Goal: Transaction & Acquisition: Book appointment/travel/reservation

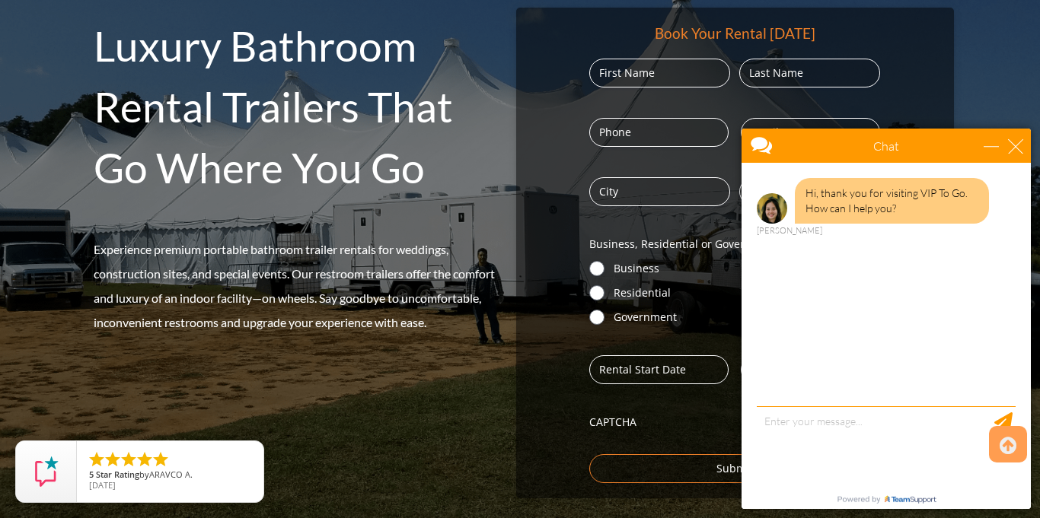
scroll to position [240, 0]
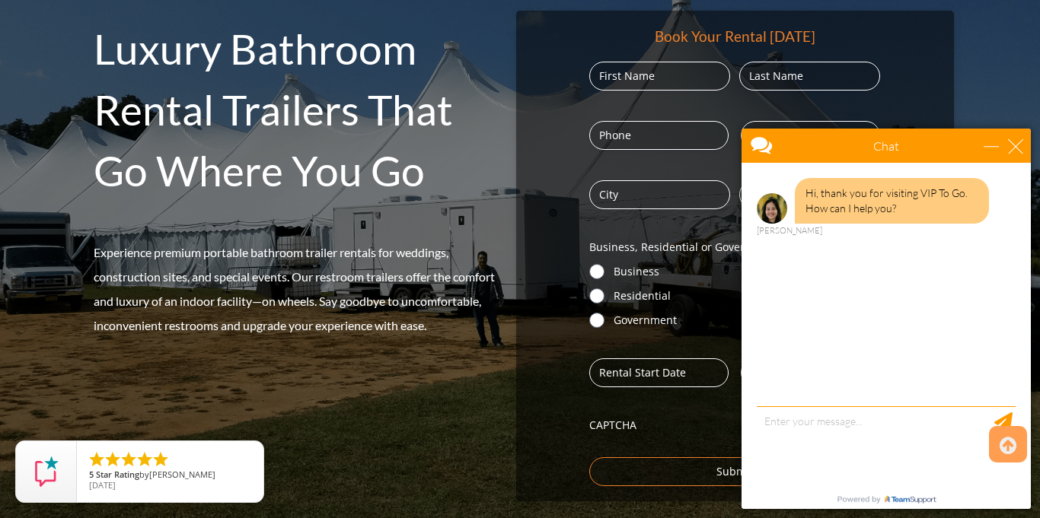
click at [820, 393] on div "Hi, thank you for visiting VIP To Go. How can I help you? [PERSON_NAME]" at bounding box center [886, 286] width 289 height 247
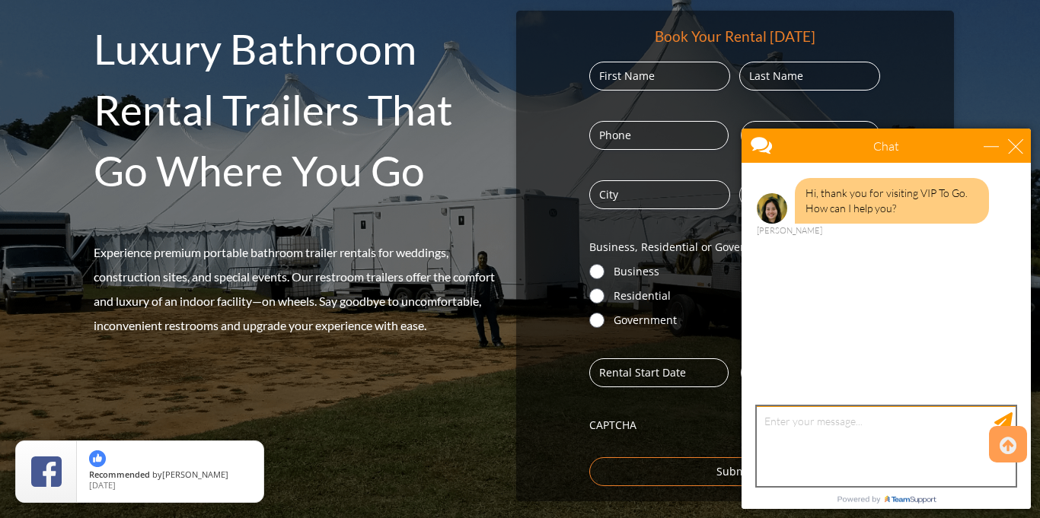
click at [842, 455] on textarea "type your message" at bounding box center [886, 447] width 259 height 80
type textarea "h"
type textarea "Hi! how much to rent one?"
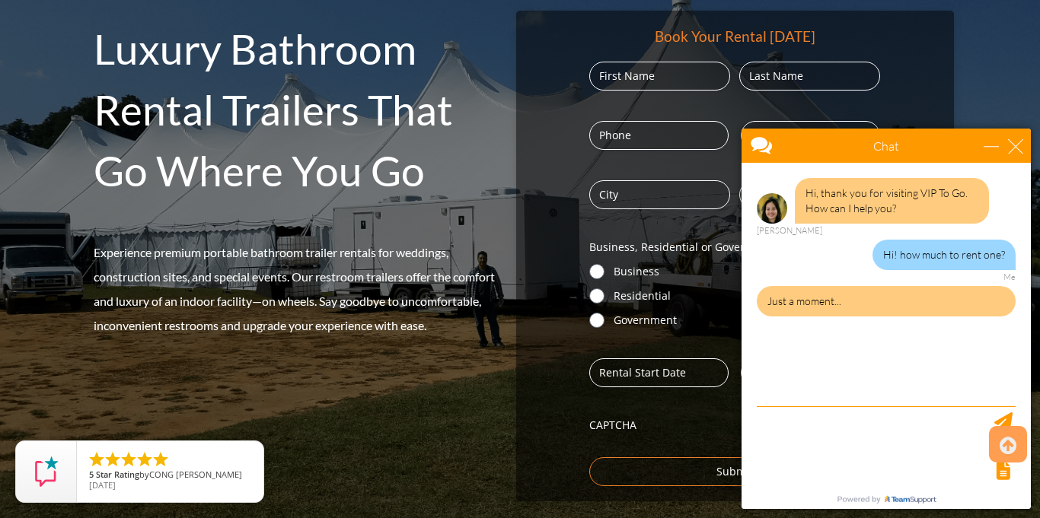
click at [569, 222] on div "Book Your Rental [DATE] Name (Required) First Last Phone (Required) Email (Requ…" at bounding box center [735, 256] width 438 height 491
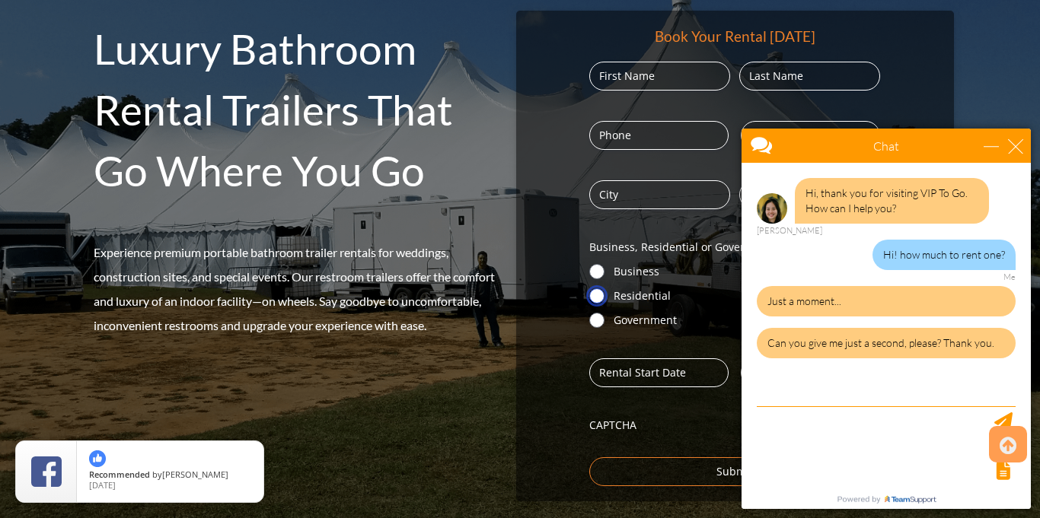
click at [601, 295] on input "Residential" at bounding box center [596, 296] width 15 height 15
radio input "true"
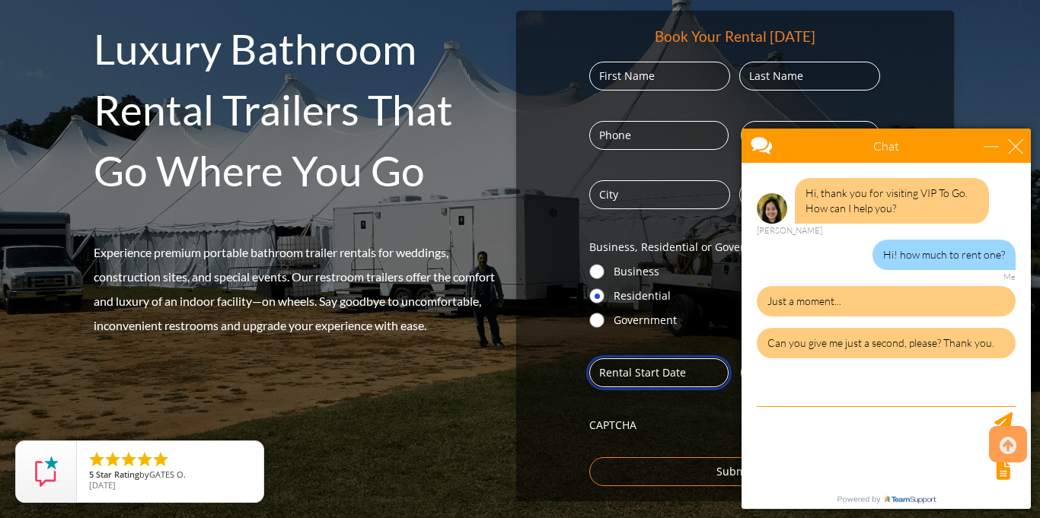
click at [630, 378] on input "Date (Required)" at bounding box center [658, 373] width 139 height 29
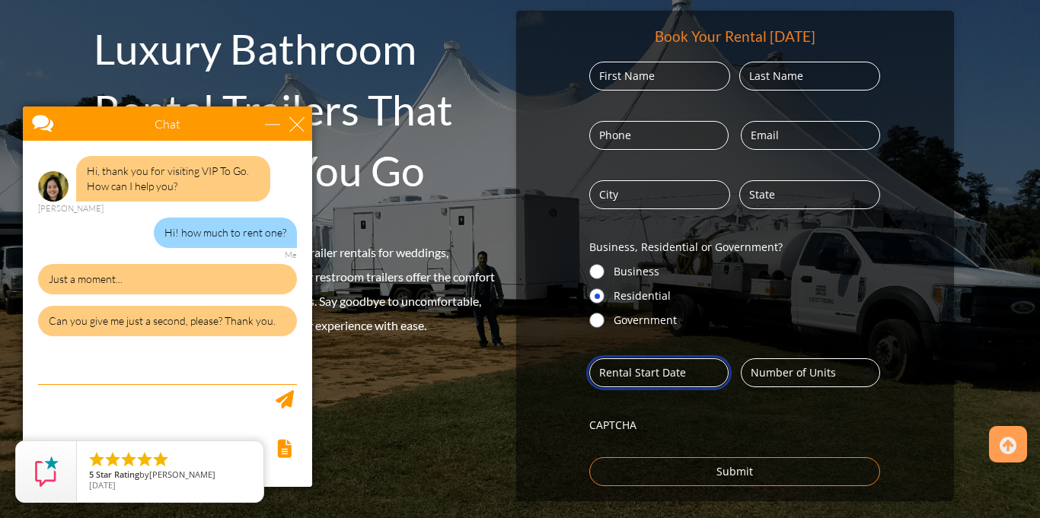
drag, startPoint x: 25, startPoint y: 47, endPoint x: 132, endPoint y: 46, distance: 107.4
click at [112, 129] on div at bounding box center [140, 125] width 235 height 37
click at [682, 379] on input "Date (Required)" at bounding box center [658, 373] width 139 height 29
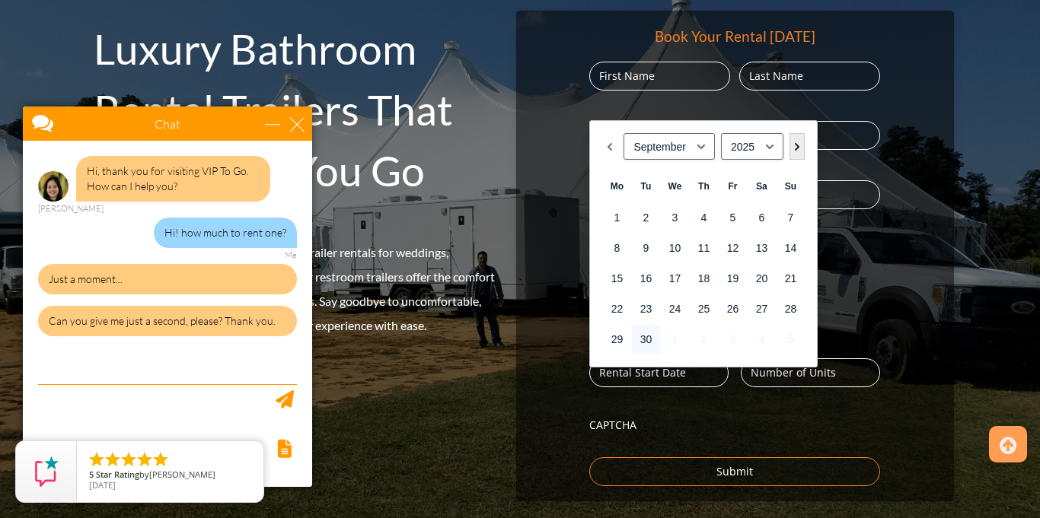
click at [796, 148] on link "Next" at bounding box center [797, 146] width 15 height 27
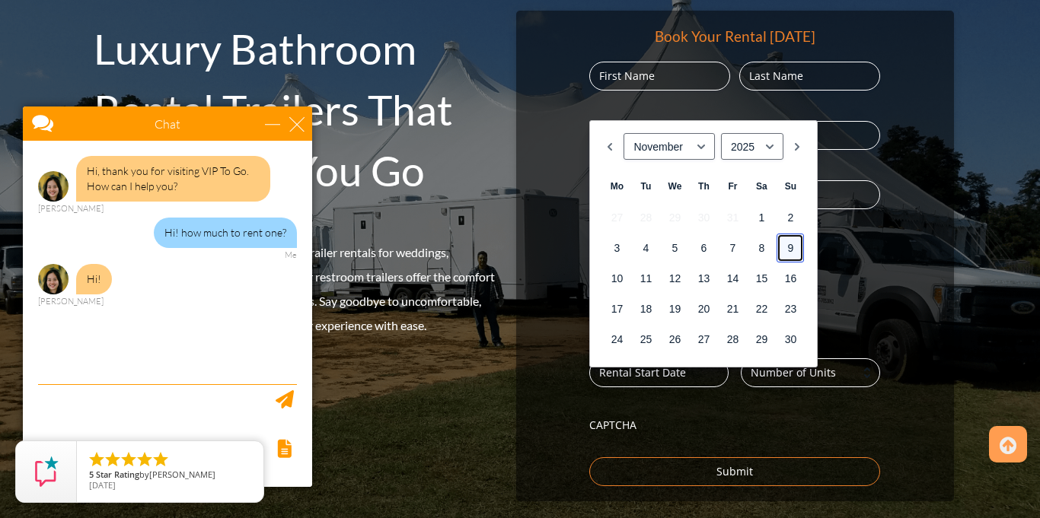
click at [788, 250] on link "9" at bounding box center [790, 248] width 27 height 29
type input "[DATE]"
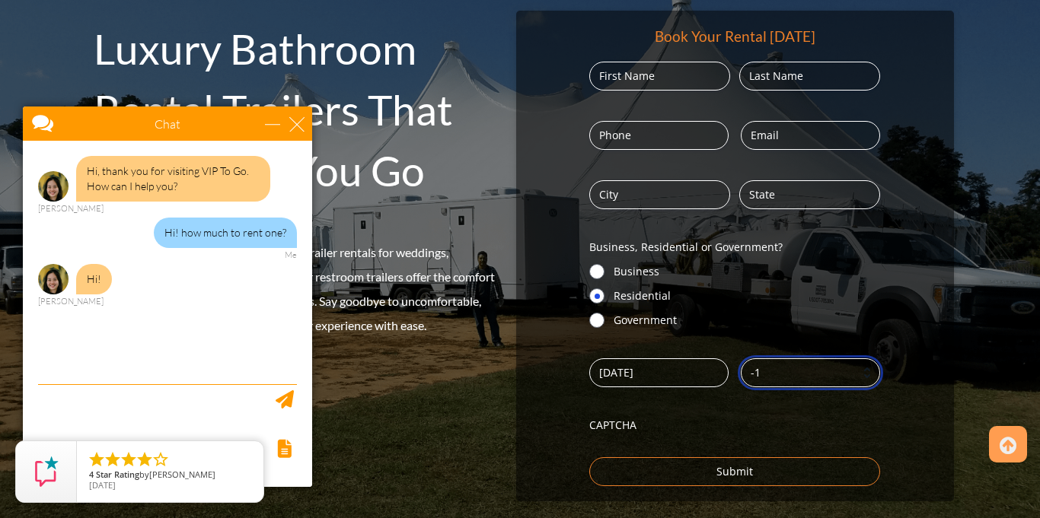
click at [863, 377] on input "-1" at bounding box center [810, 373] width 139 height 29
type input "-2"
click at [863, 377] on input "-2" at bounding box center [810, 373] width 139 height 29
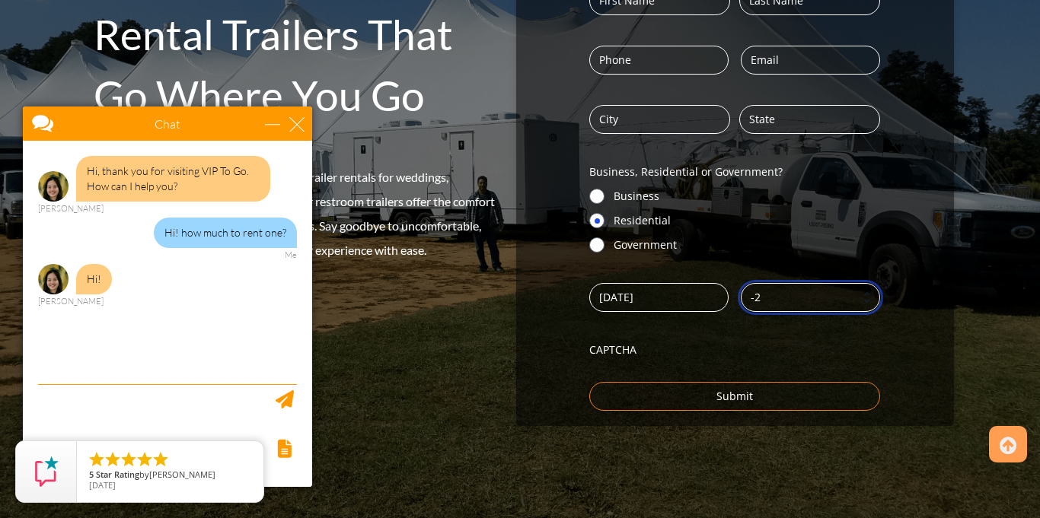
scroll to position [321, 0]
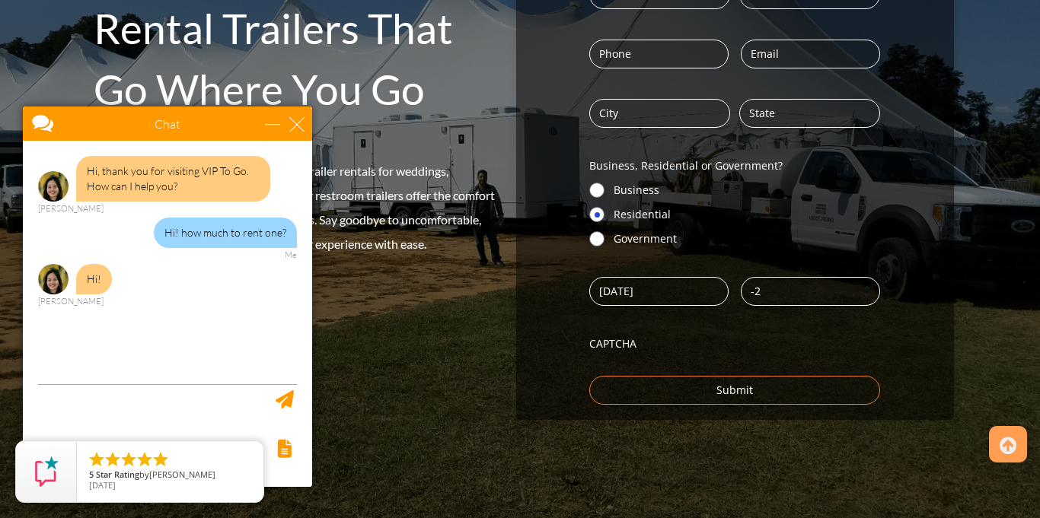
click at [129, 314] on div "Hi, thank you for visiting VIP To Go. How can I help you? [PERSON_NAME] Hi! how…" at bounding box center [167, 264] width 289 height 247
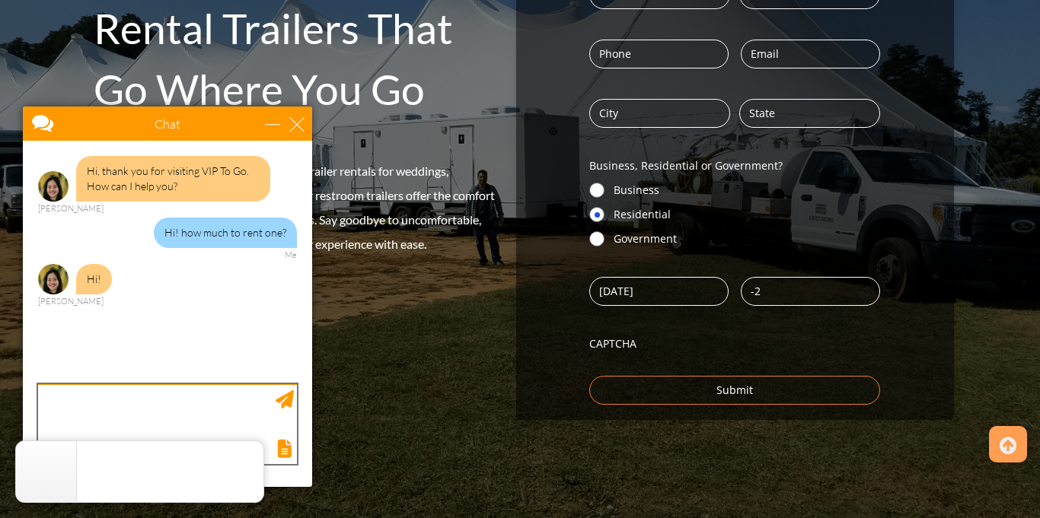
click at [147, 398] on textarea "type your message" at bounding box center [167, 424] width 259 height 80
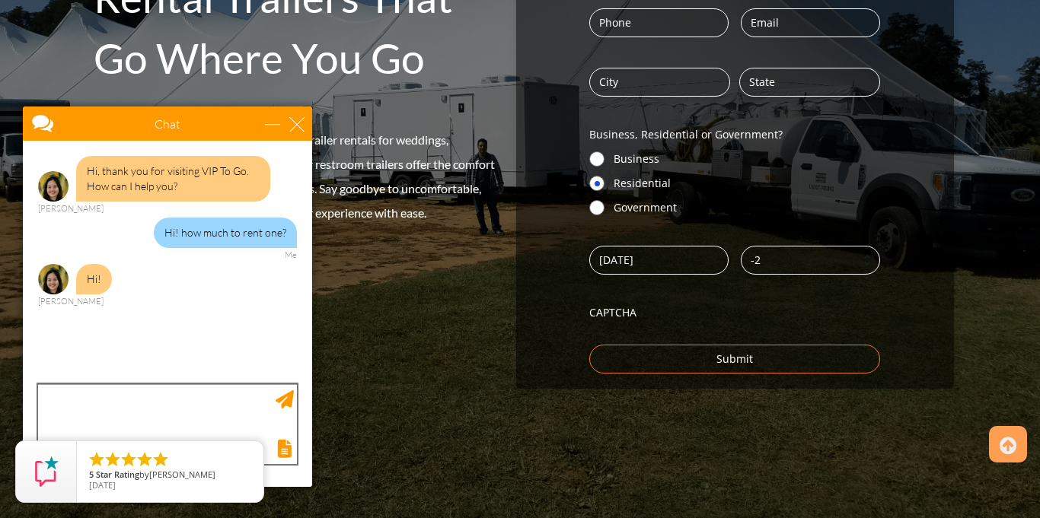
scroll to position [367, 0]
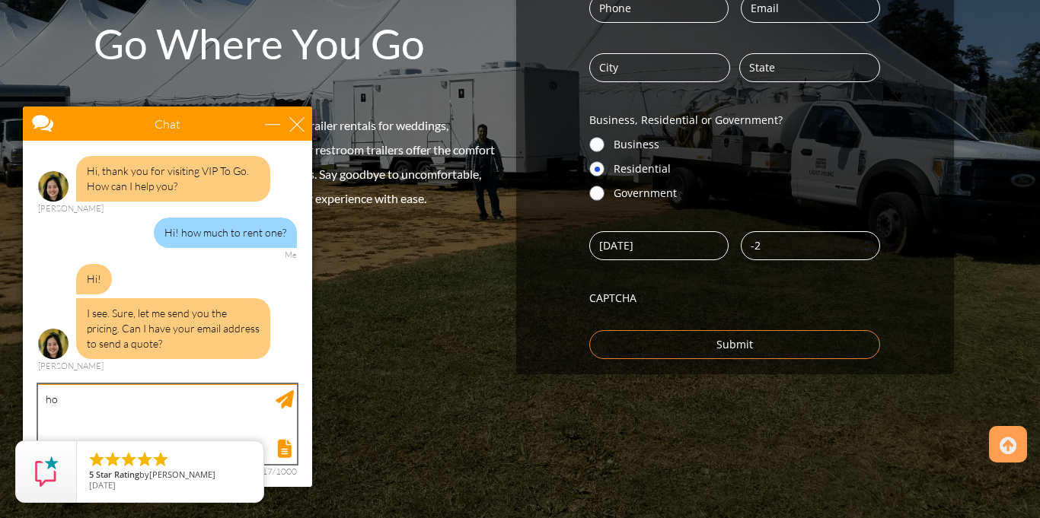
type textarea "h"
type textarea "[EMAIL_ADDRESS][DOMAIN_NAME]"
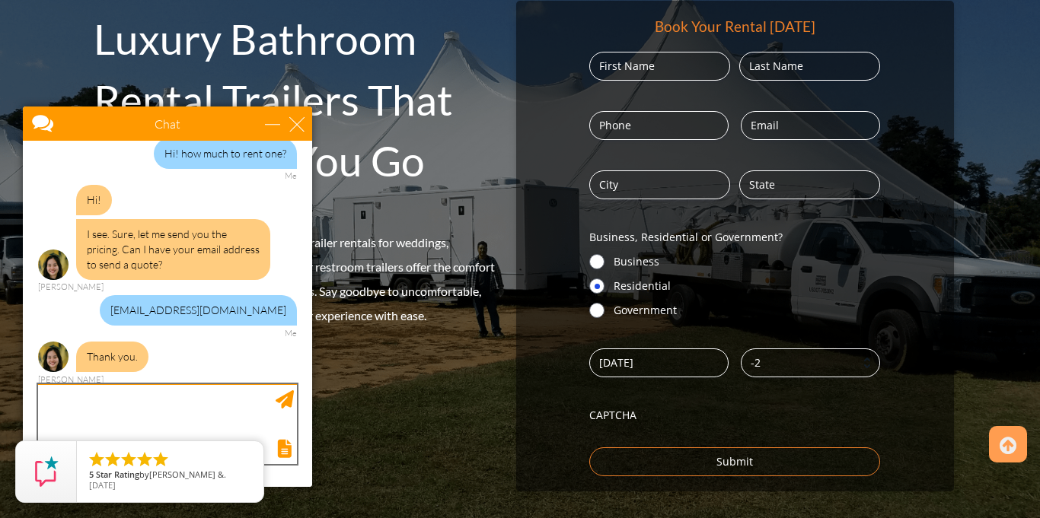
scroll to position [249, 0]
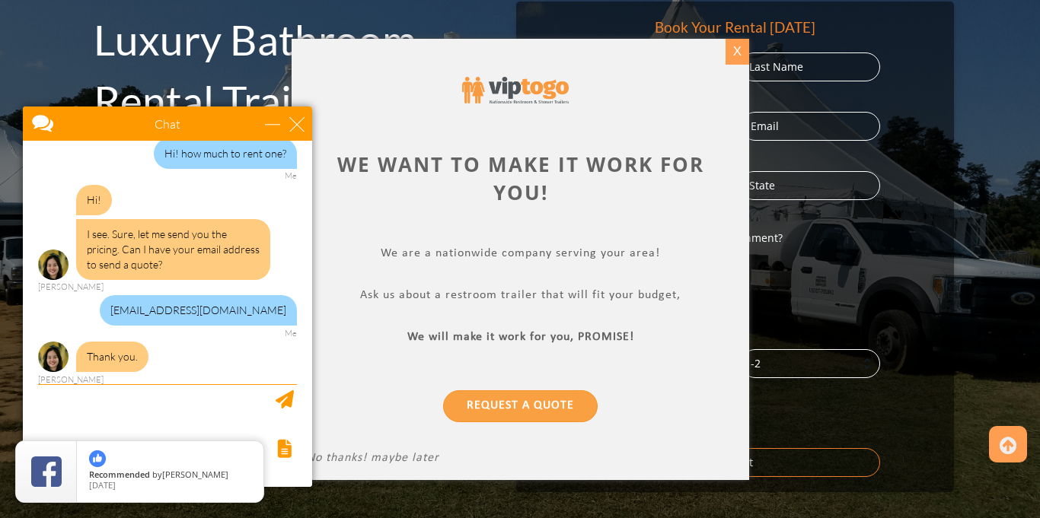
click at [735, 50] on div "X" at bounding box center [737, 52] width 24 height 26
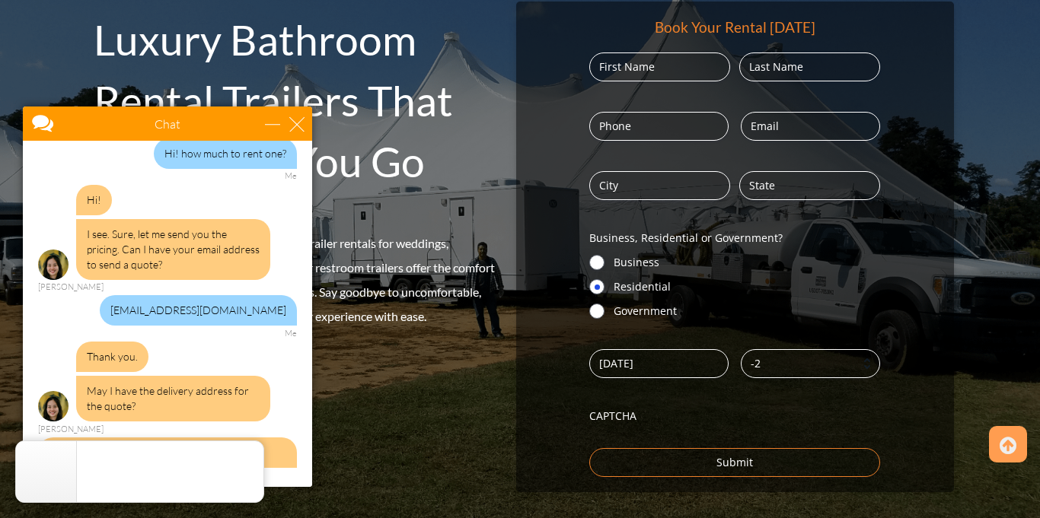
scroll to position [292, 0]
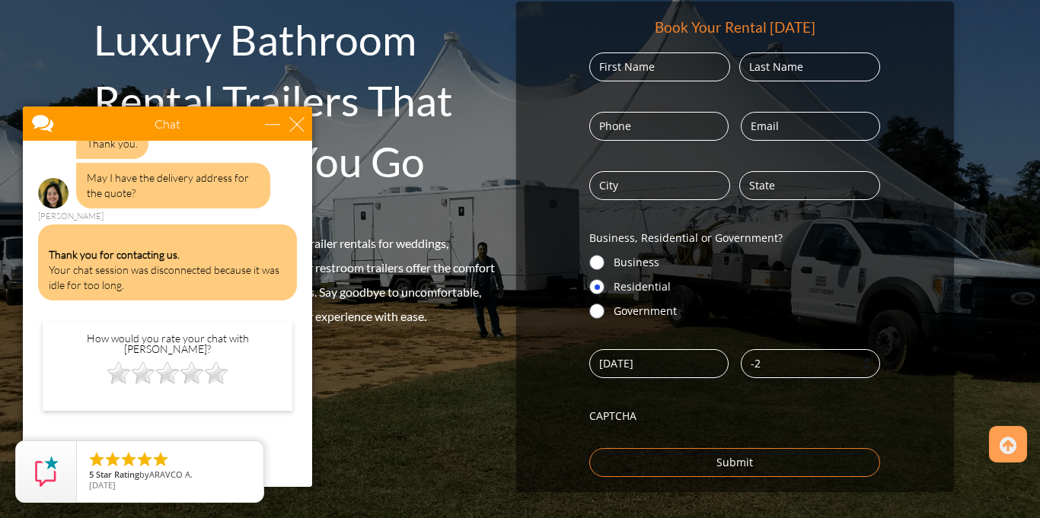
click at [230, 279] on div "Thank you for contacting us. Your chat session was disconnected because it was …" at bounding box center [167, 263] width 259 height 76
click at [207, 409] on div "How would you rate your chat with [PERSON_NAME]? CANCEL SUBMIT" at bounding box center [167, 390] width 259 height 156
click at [193, 423] on div "How would you rate your chat with [PERSON_NAME]? CANCEL SUBMIT" at bounding box center [167, 390] width 259 height 156
click at [298, 128] on div "close" at bounding box center [296, 123] width 15 height 15
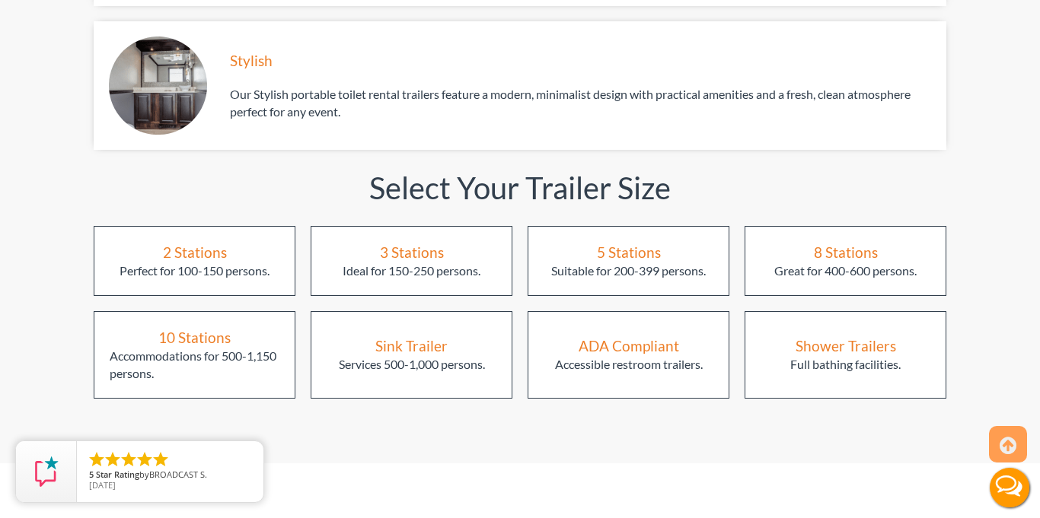
scroll to position [1956, 0]
click at [227, 236] on div "2 Stations Perfect for 100-150 persons." at bounding box center [195, 260] width 202 height 70
click at [129, 262] on div "Perfect for 100-150 persons." at bounding box center [195, 271] width 150 height 18
click at [188, 241] on div "2 Stations" at bounding box center [195, 251] width 64 height 21
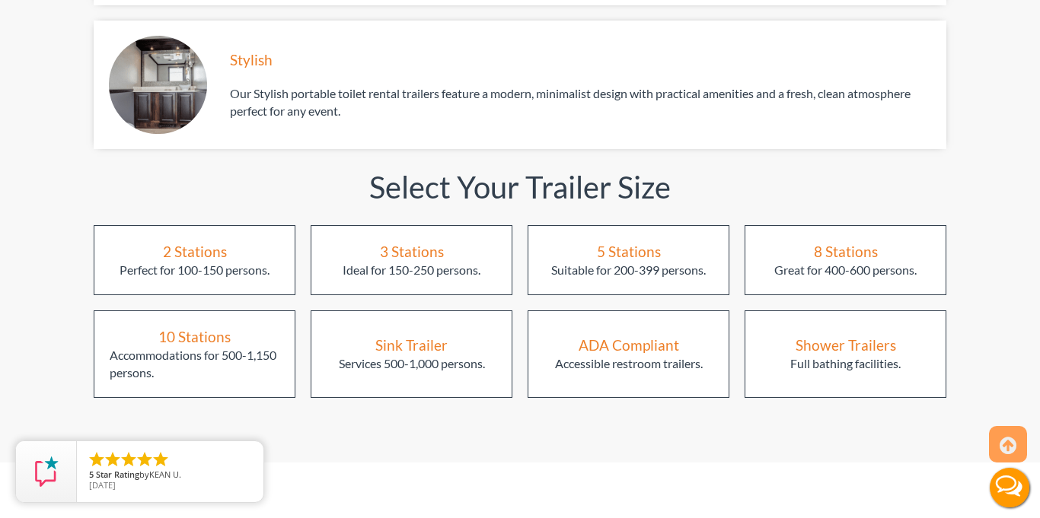
click at [189, 241] on div "2 Stations" at bounding box center [195, 251] width 64 height 21
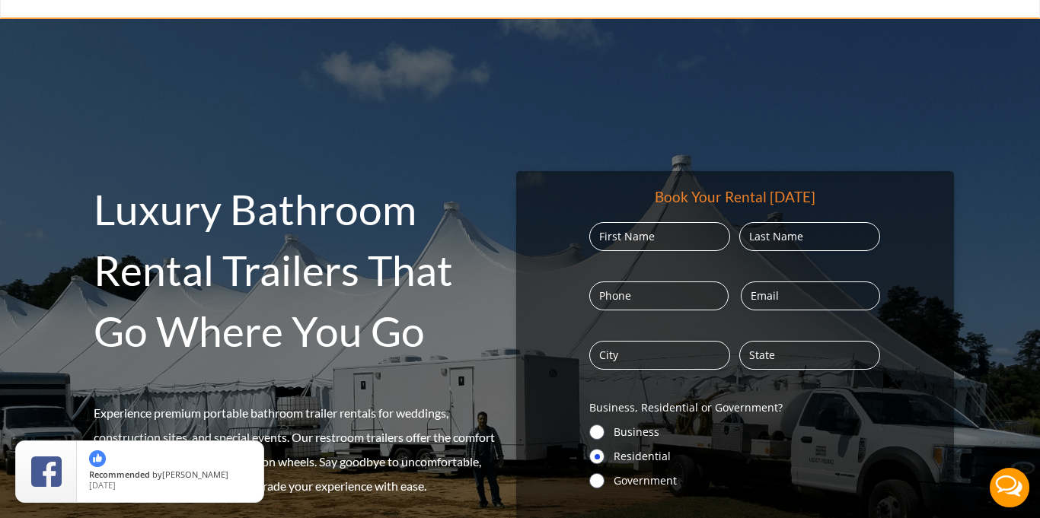
scroll to position [0, 0]
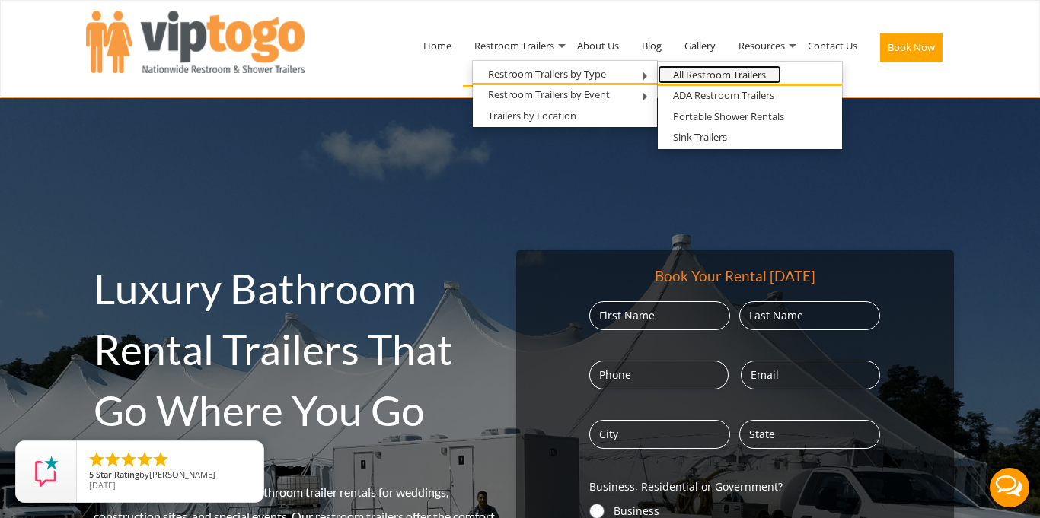
click at [775, 74] on link "All Restroom Trailers" at bounding box center [719, 74] width 123 height 19
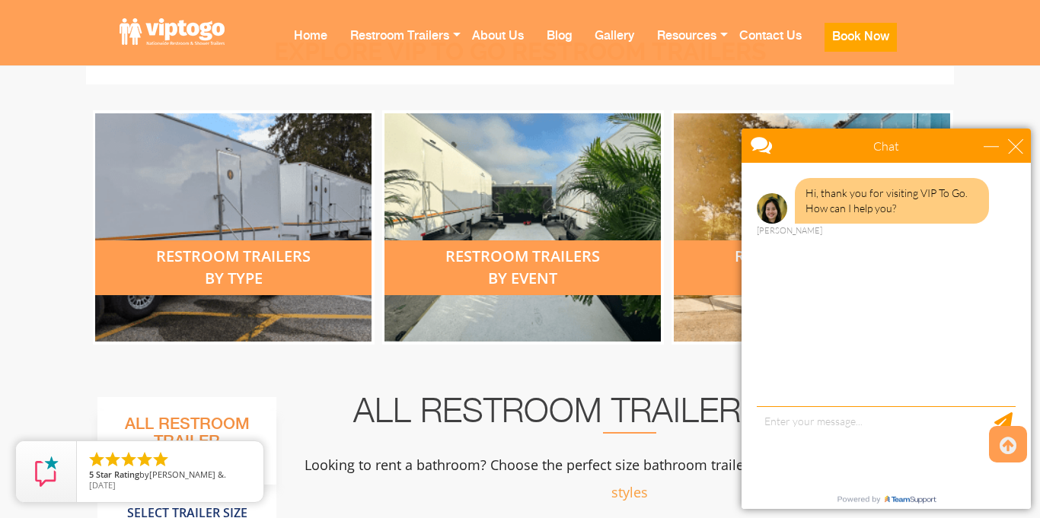
scroll to position [597, 0]
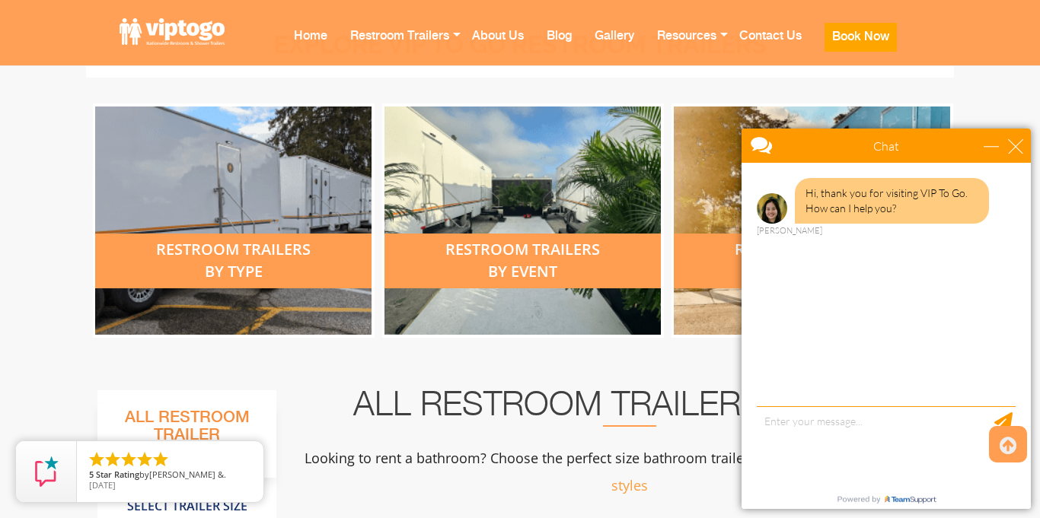
click at [286, 259] on div "restroom trailers by type" at bounding box center [233, 261] width 276 height 55
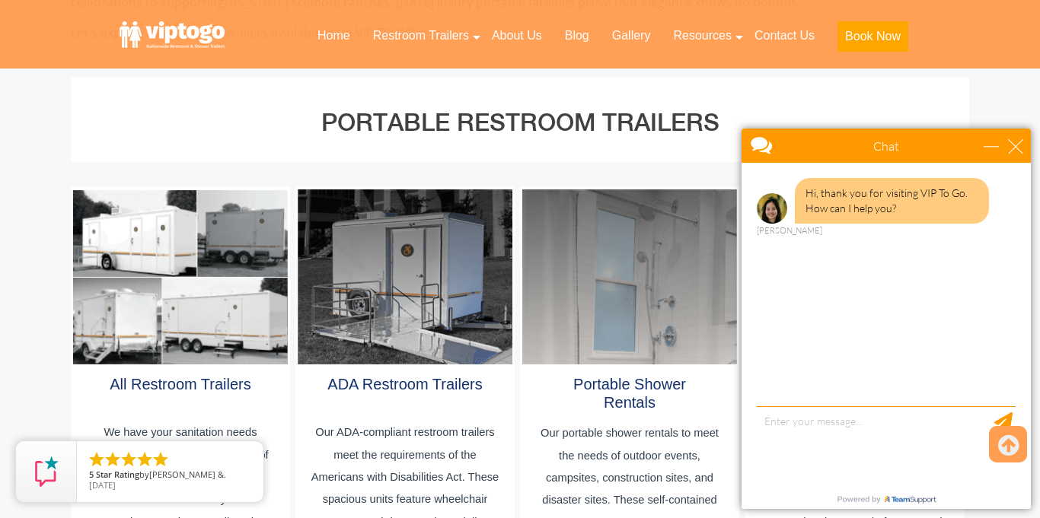
scroll to position [754, 0]
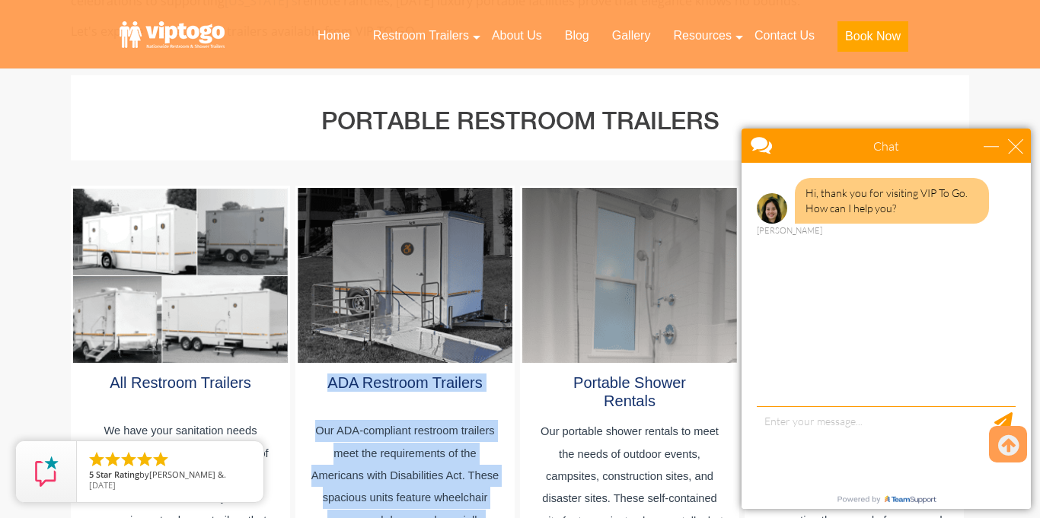
drag, startPoint x: 535, startPoint y: 252, endPoint x: 386, endPoint y: 269, distance: 150.2
click at [386, 186] on div "All Restroom Trailers We have your sanitation needs covered with our extensive …" at bounding box center [520, 186] width 898 height 0
drag, startPoint x: 834, startPoint y: 155, endPoint x: 1039, endPoint y: 159, distance: 205.6
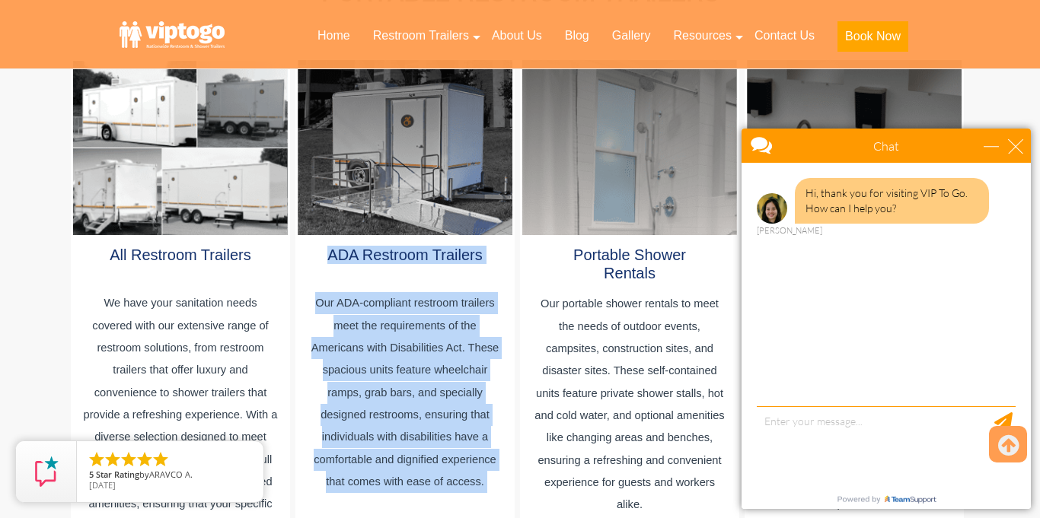
scroll to position [888, 0]
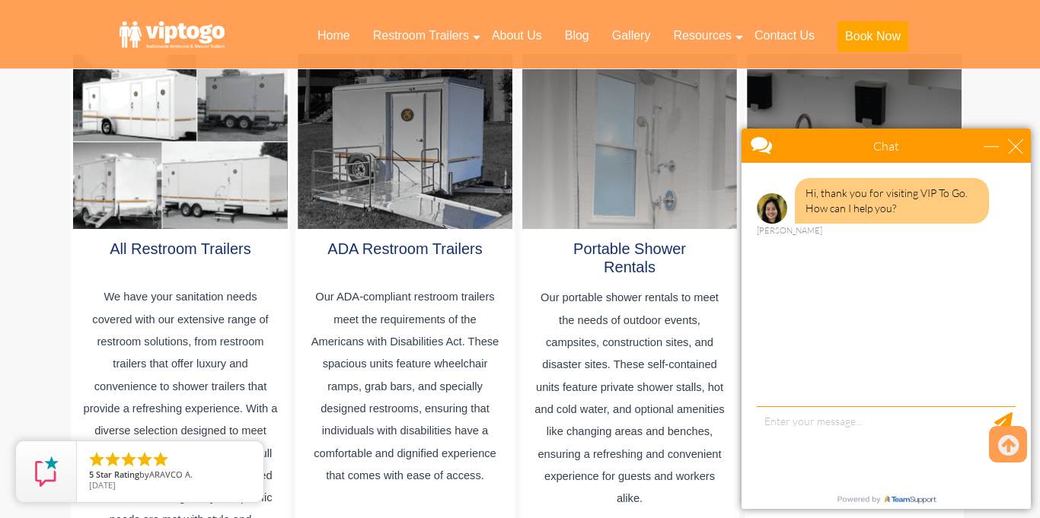
click at [222, 166] on div at bounding box center [180, 141] width 215 height 175
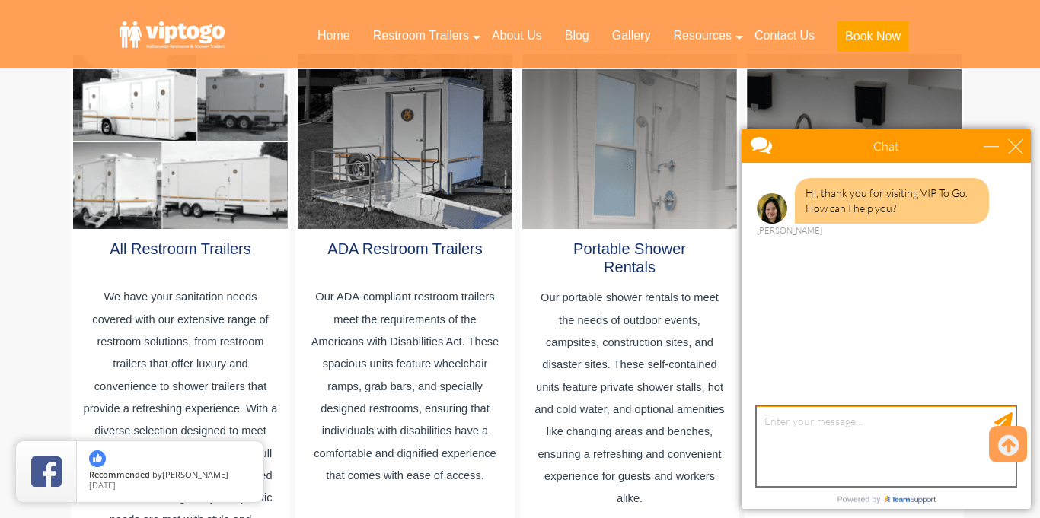
click at [793, 430] on textarea "type your message" at bounding box center [886, 447] width 259 height 80
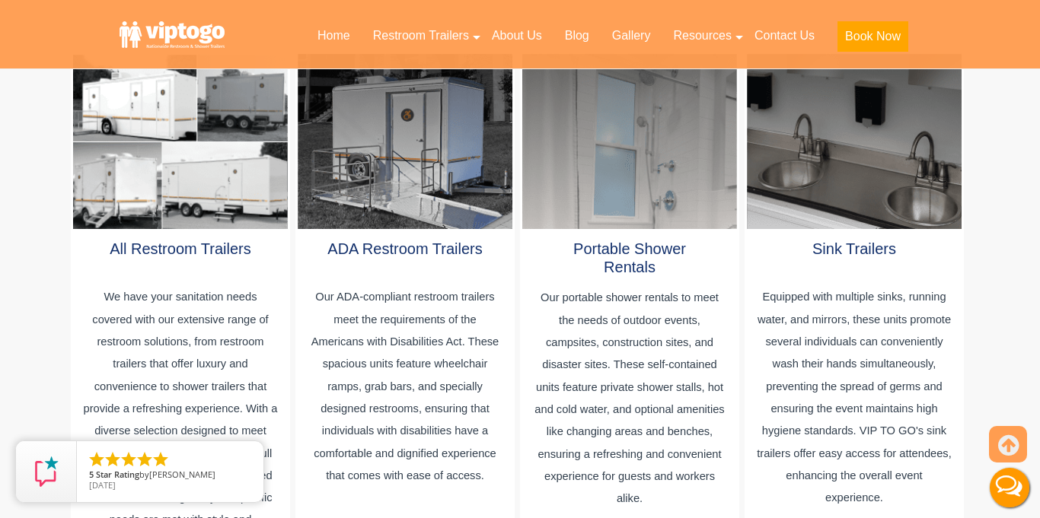
scroll to position [0, 0]
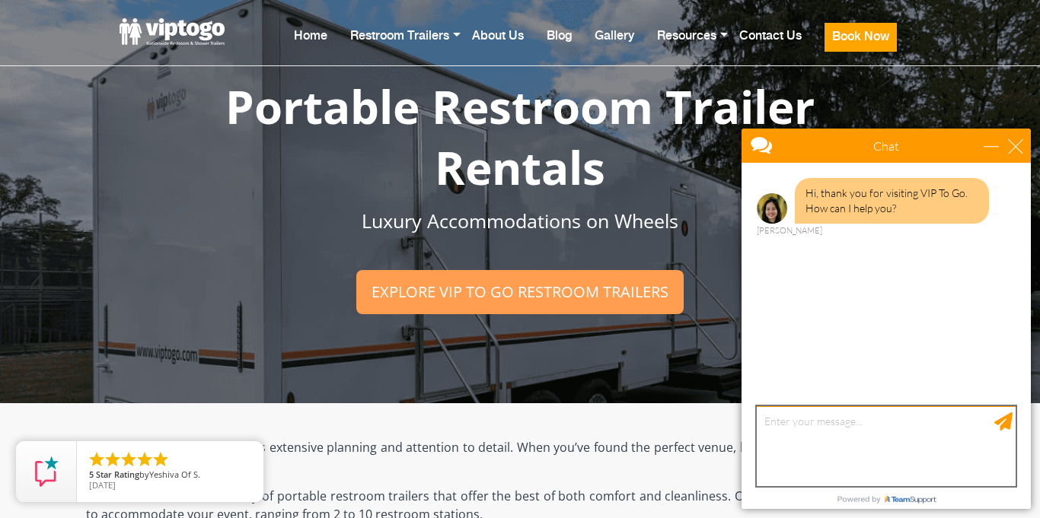
click at [812, 445] on textarea "type your message" at bounding box center [886, 447] width 259 height 80
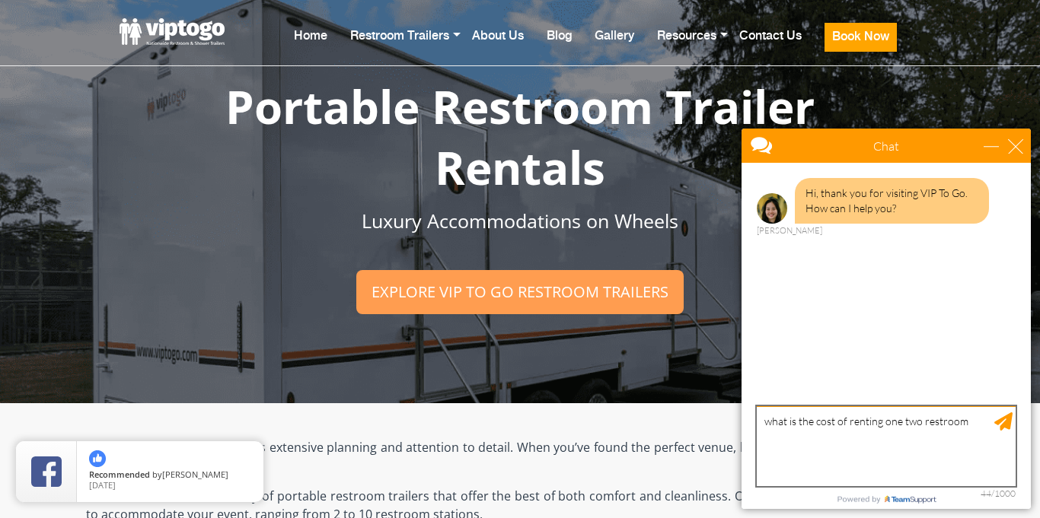
type textarea "what is the cost of renting one two restroom?"
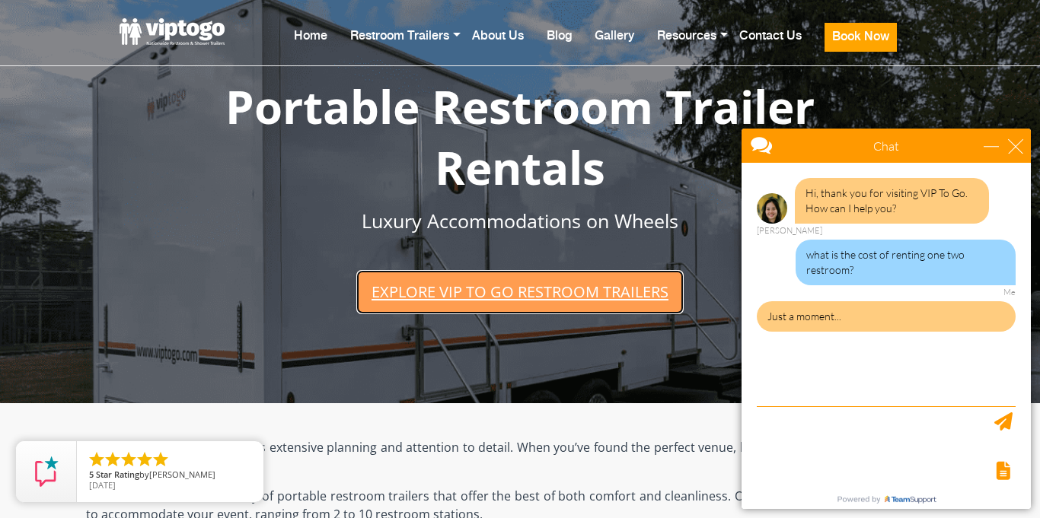
click at [528, 294] on link "Explore VIP To Go restroom trailers" at bounding box center [519, 291] width 327 height 43
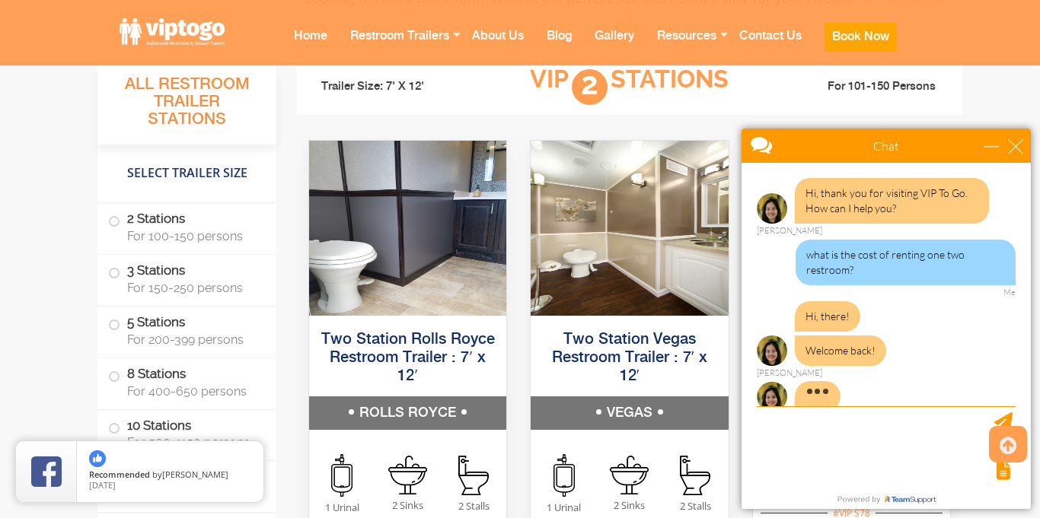
scroll to position [18, 0]
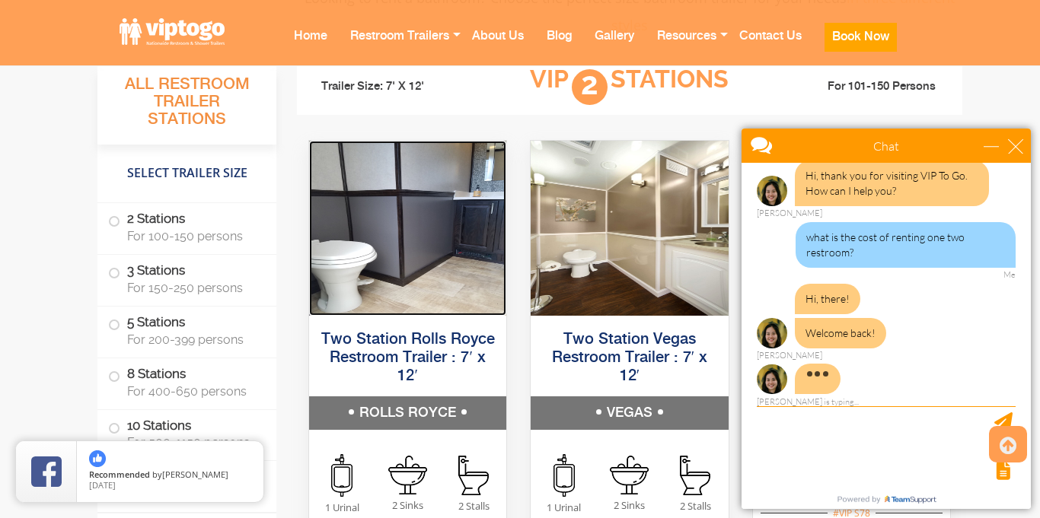
click at [459, 286] on img at bounding box center [407, 228] width 197 height 175
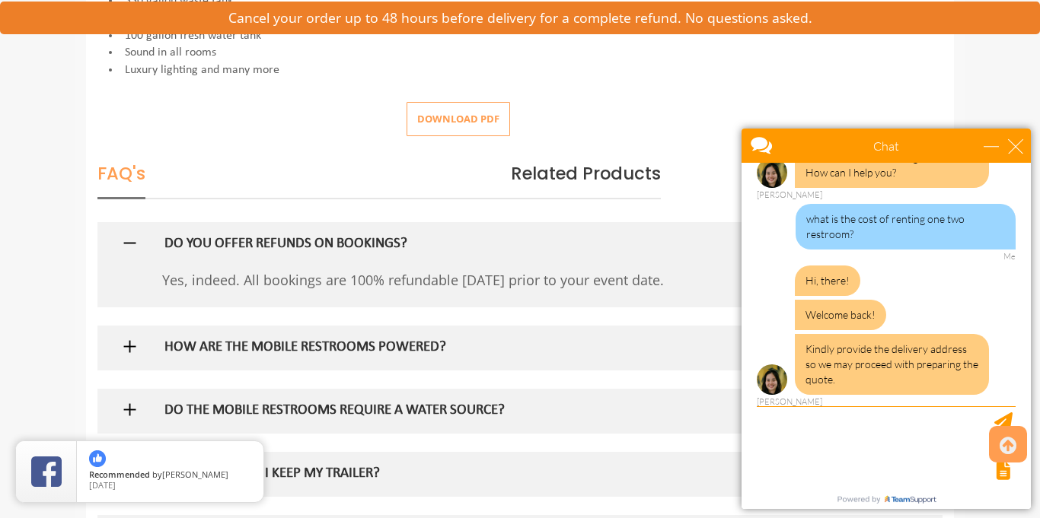
scroll to position [751, 0]
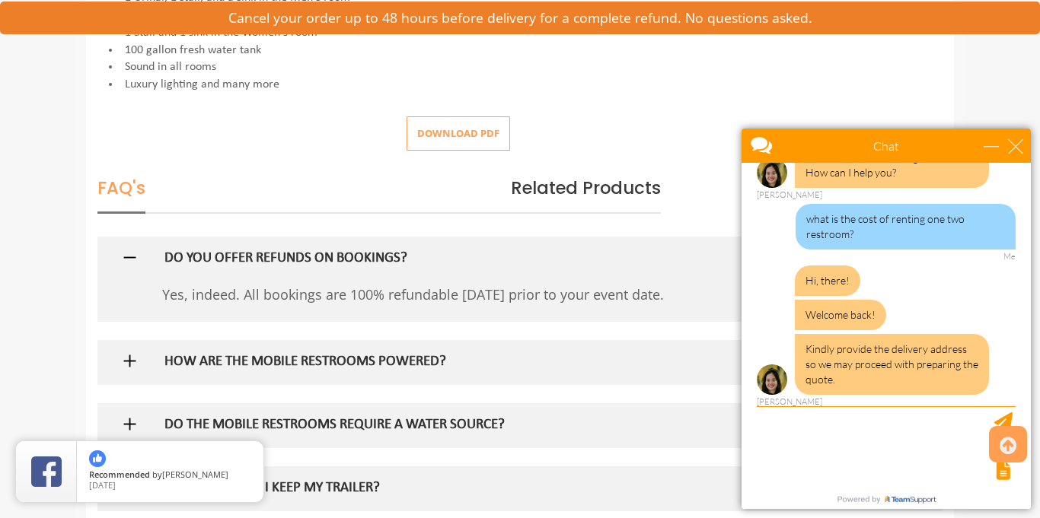
click at [472, 141] on button "Download pdf" at bounding box center [459, 133] width 104 height 34
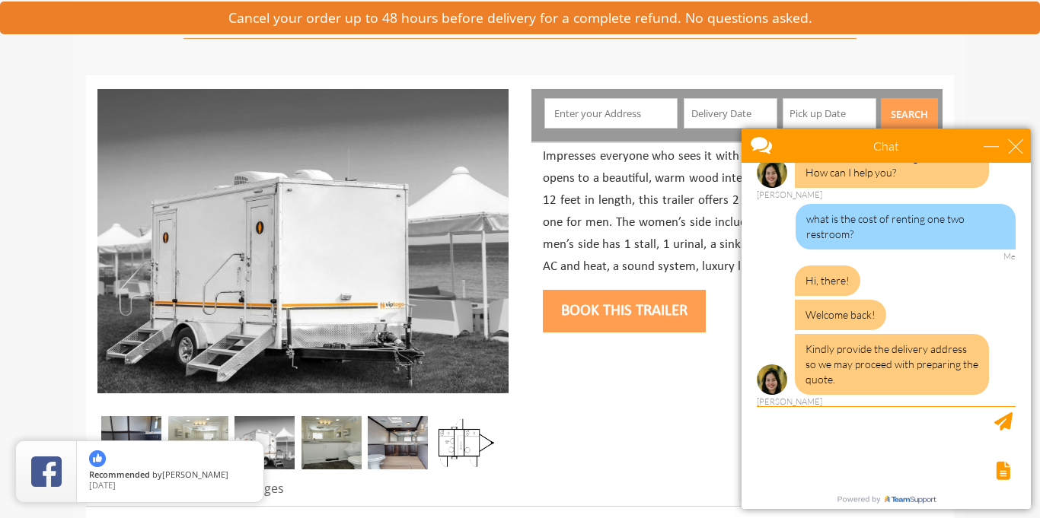
scroll to position [0, 0]
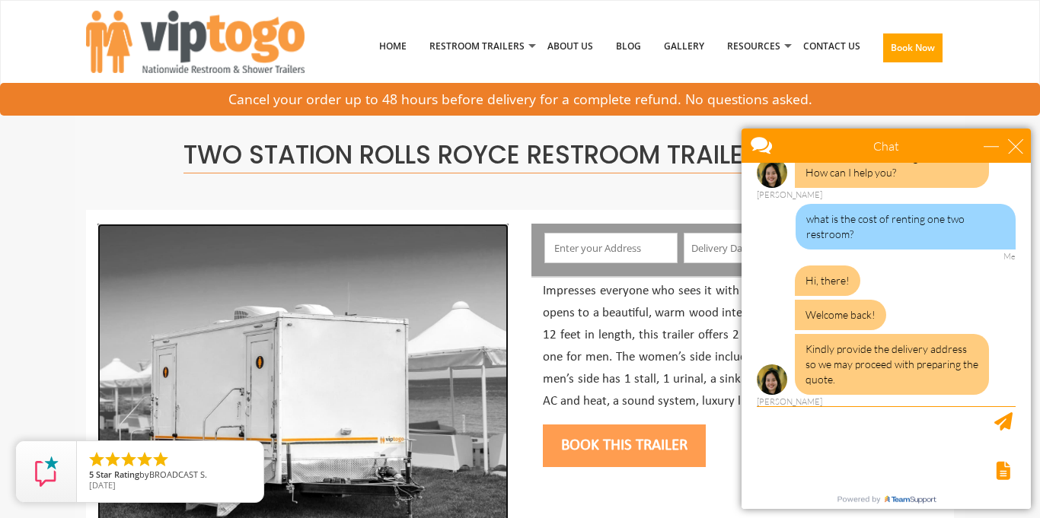
click at [413, 384] on img at bounding box center [302, 376] width 411 height 305
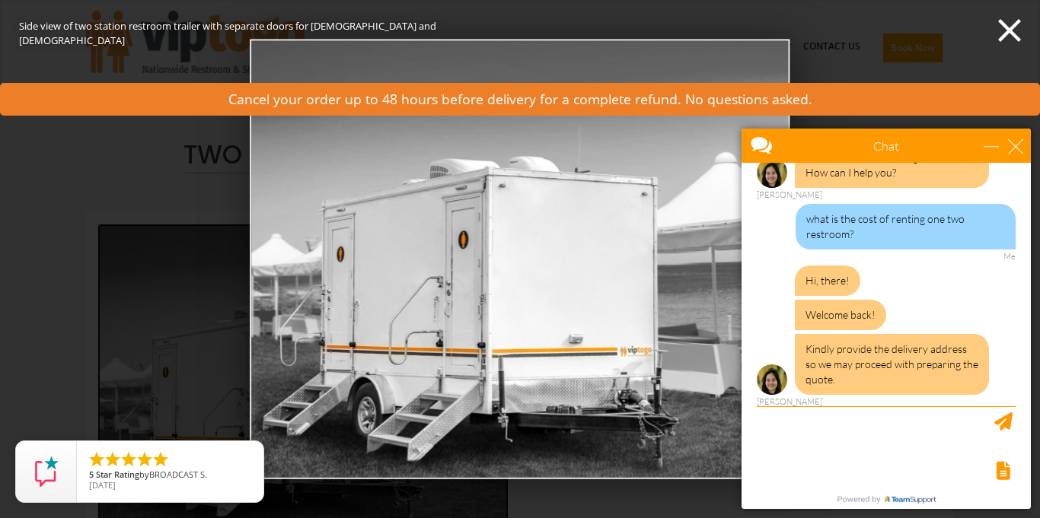
click at [413, 384] on img at bounding box center [520, 259] width 540 height 441
click at [574, 360] on img at bounding box center [520, 259] width 540 height 441
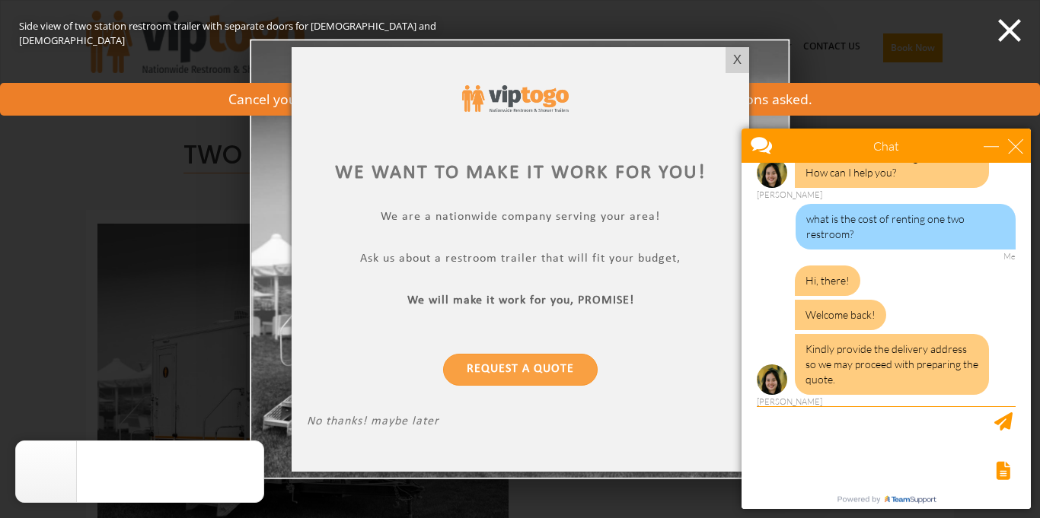
click at [1012, 27] on div at bounding box center [520, 259] width 1040 height 518
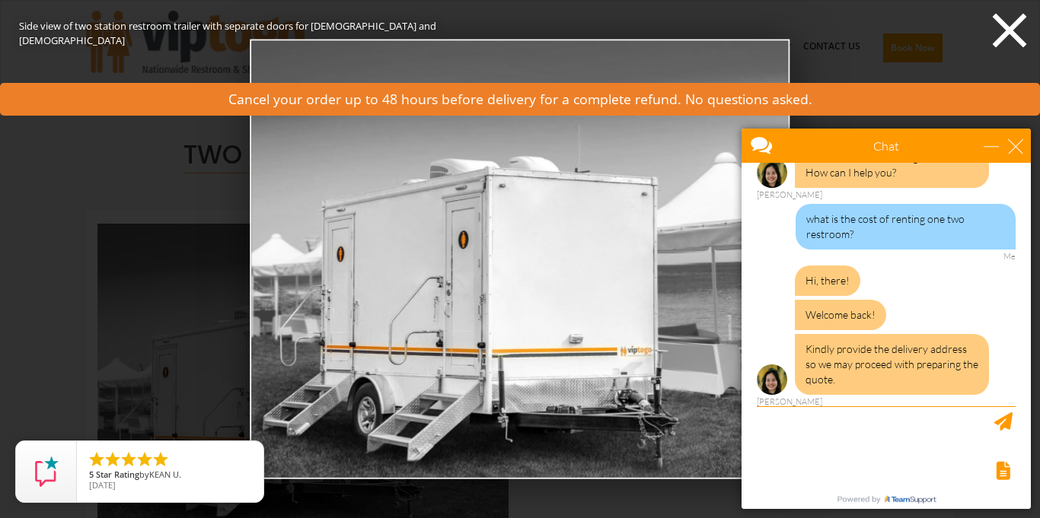
click at [1017, 36] on icon at bounding box center [1010, 31] width 34 height 34
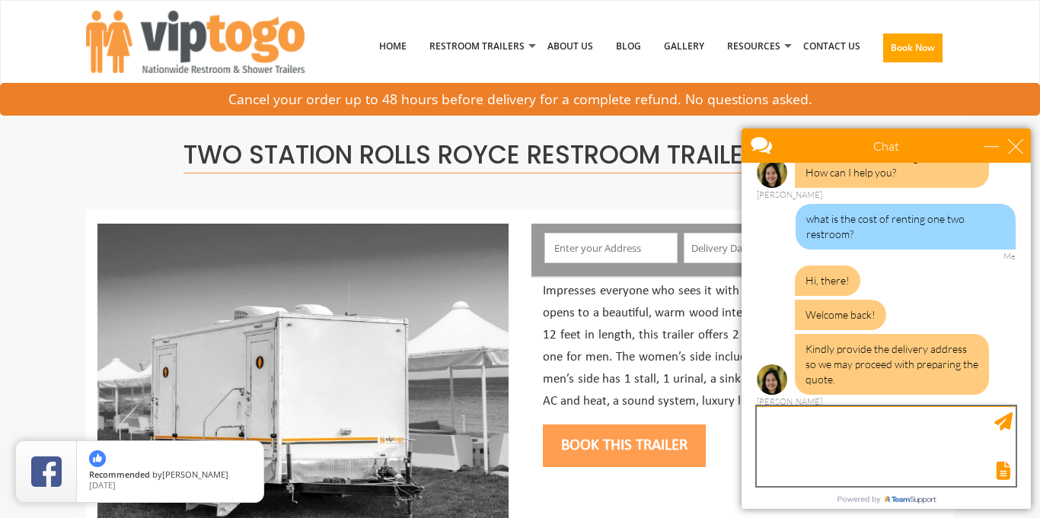
click at [819, 453] on textarea "type your message" at bounding box center [886, 447] width 259 height 80
type textarea "send me the quote"
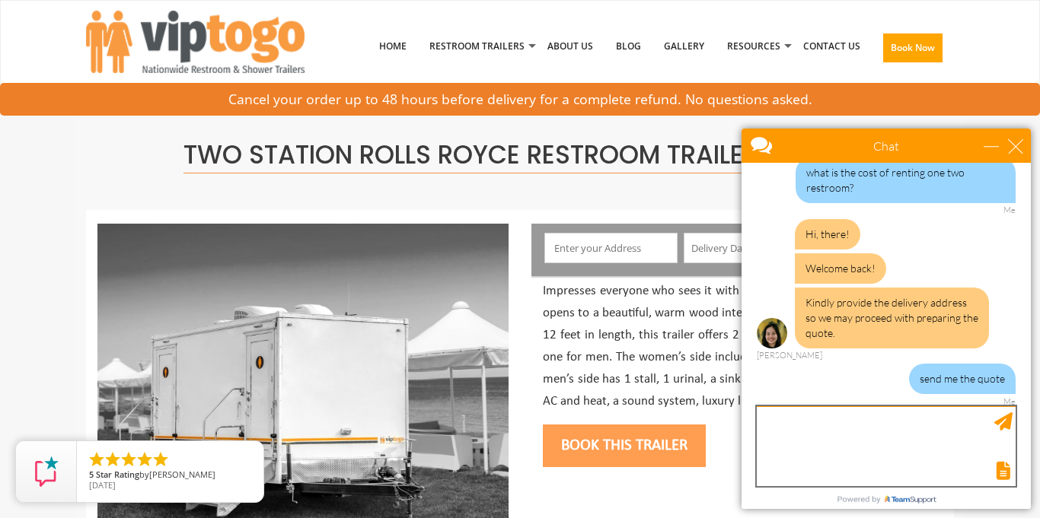
scroll to position [144, 0]
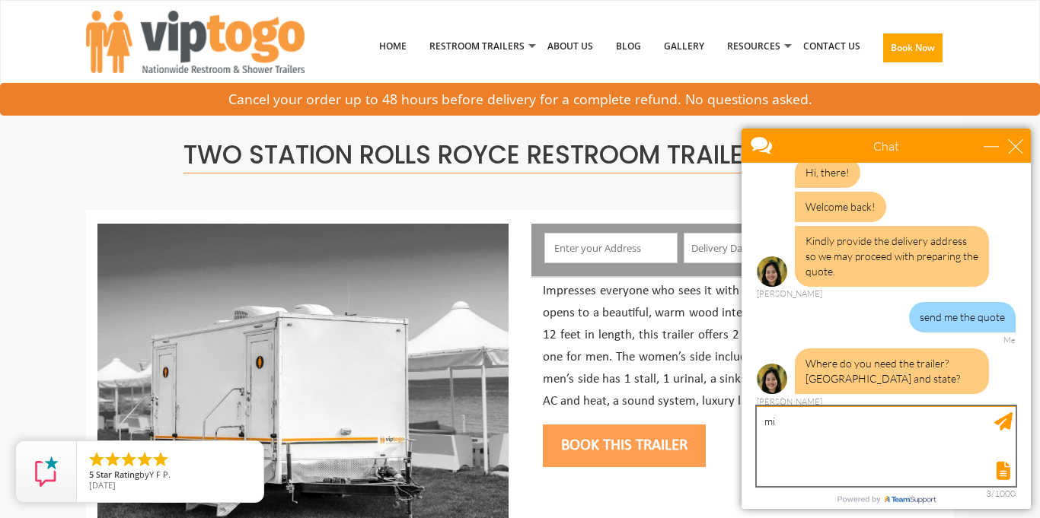
type textarea "m"
